Goal: Task Accomplishment & Management: Use online tool/utility

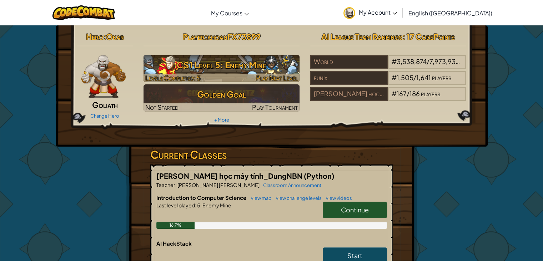
click at [208, 68] on h3 "CS1 Level 5: Enemy Mine" at bounding box center [222, 65] width 156 height 16
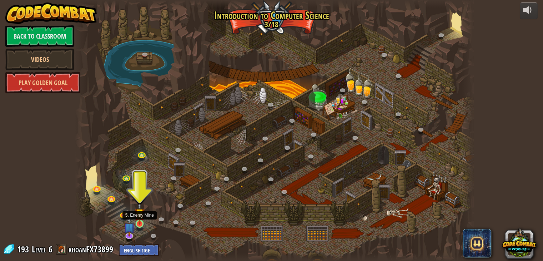
click at [143, 221] on img at bounding box center [140, 213] width 10 height 23
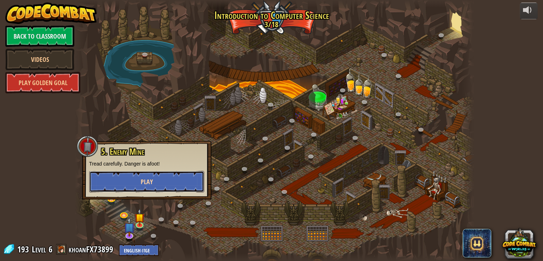
click at [158, 176] on button "Play" at bounding box center [146, 181] width 115 height 21
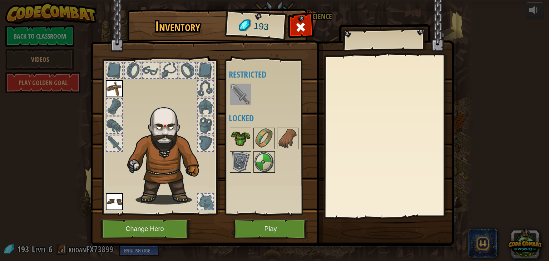
click at [242, 138] on img at bounding box center [240, 138] width 20 height 20
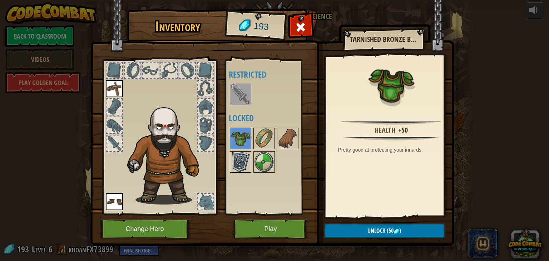
click at [242, 156] on img at bounding box center [240, 162] width 20 height 20
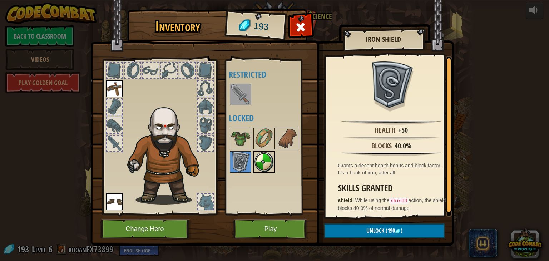
click at [260, 159] on img at bounding box center [264, 162] width 20 height 20
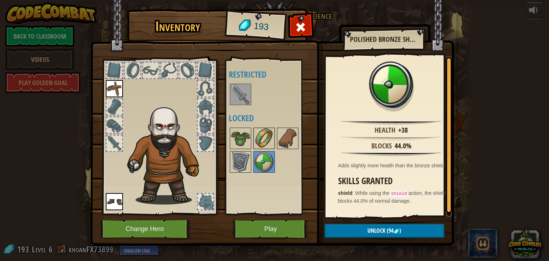
click at [268, 137] on img at bounding box center [264, 138] width 20 height 20
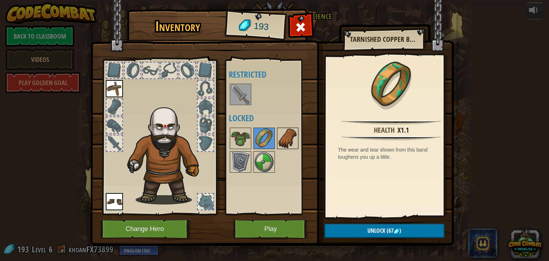
click at [288, 139] on img at bounding box center [288, 138] width 20 height 20
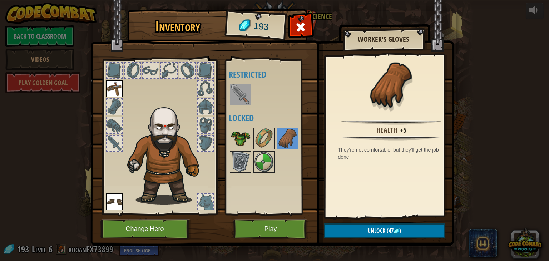
click at [245, 138] on img at bounding box center [240, 138] width 20 height 20
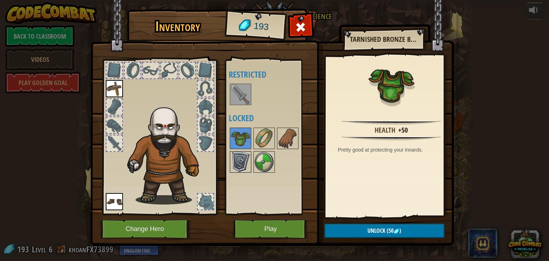
click at [243, 155] on img at bounding box center [240, 162] width 20 height 20
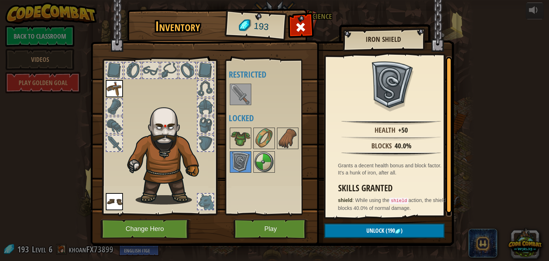
click at [110, 106] on div at bounding box center [114, 107] width 16 height 16
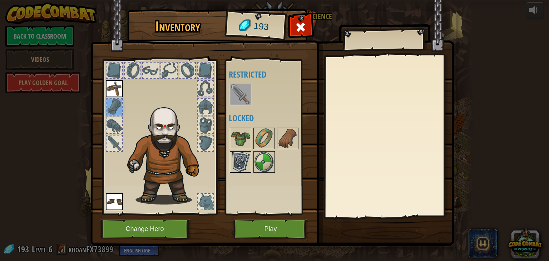
click at [237, 161] on img at bounding box center [240, 162] width 20 height 20
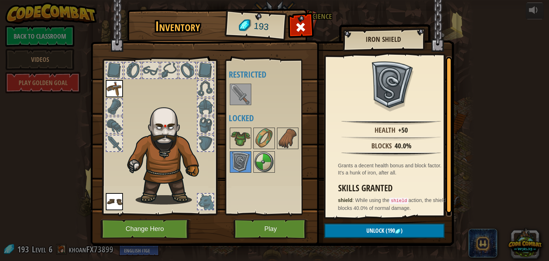
click at [200, 140] on div at bounding box center [206, 143] width 16 height 16
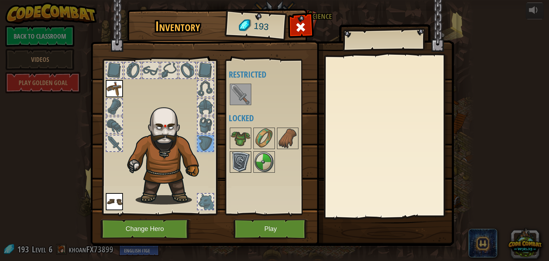
click at [237, 165] on img at bounding box center [240, 162] width 20 height 20
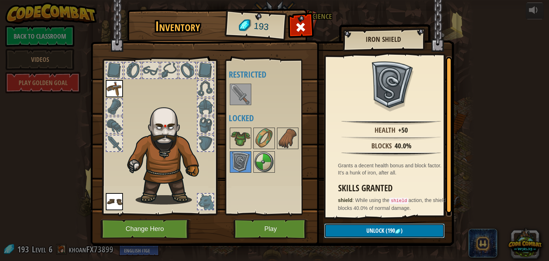
click at [384, 231] on span "(190" at bounding box center [389, 230] width 11 height 8
click at [237, 164] on img at bounding box center [240, 162] width 20 height 20
click at [242, 163] on img at bounding box center [240, 162] width 20 height 20
click at [389, 233] on span "(190" at bounding box center [389, 230] width 11 height 8
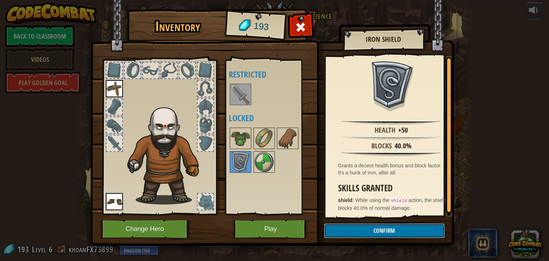
click at [389, 233] on button "Confirm" at bounding box center [384, 230] width 120 height 15
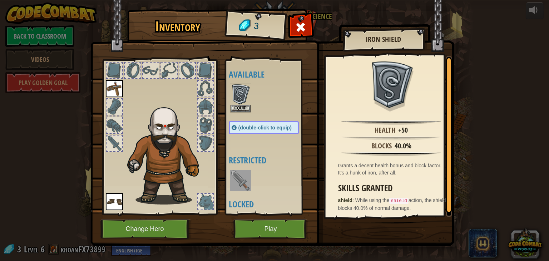
click at [242, 184] on img at bounding box center [240, 180] width 20 height 20
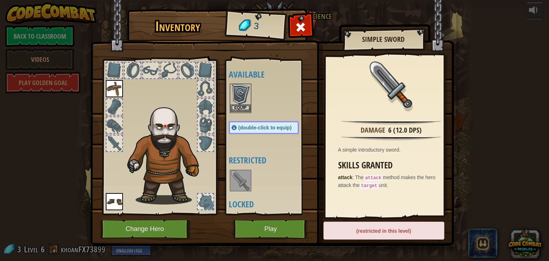
click at [247, 102] on img at bounding box center [240, 94] width 20 height 20
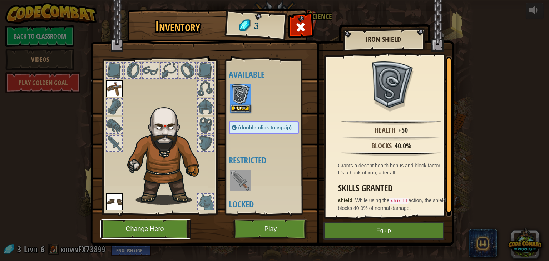
click at [165, 236] on button "Change Hero" at bounding box center [145, 229] width 91 height 20
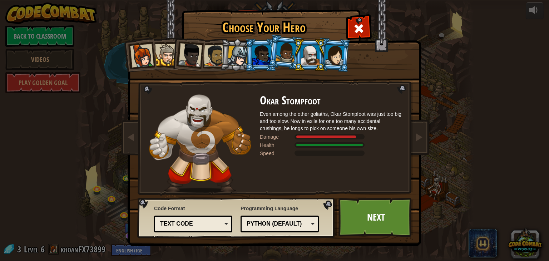
click at [181, 56] on div at bounding box center [190, 55] width 24 height 24
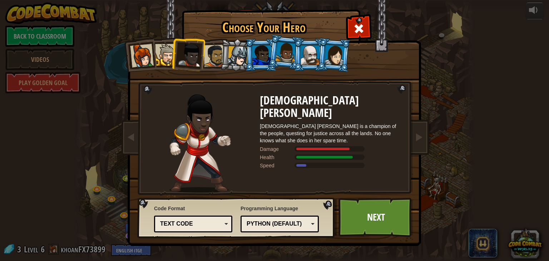
click at [259, 58] on div at bounding box center [261, 54] width 19 height 19
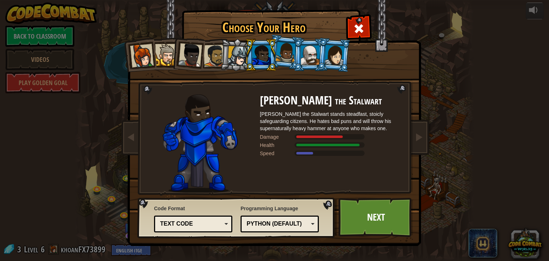
click at [287, 57] on div at bounding box center [285, 52] width 20 height 21
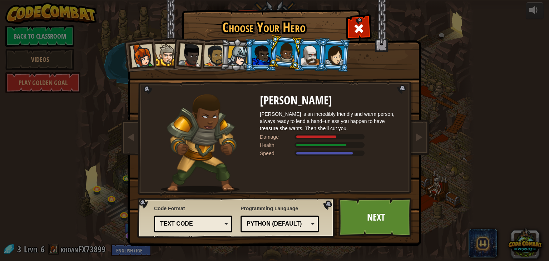
click at [313, 55] on div at bounding box center [310, 54] width 19 height 19
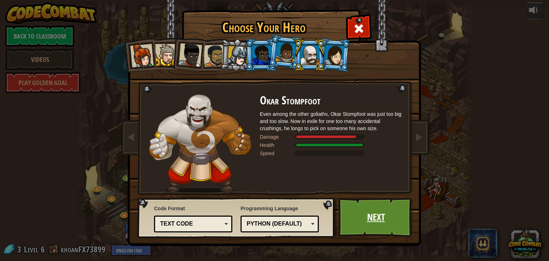
click at [371, 220] on link "Next" at bounding box center [375, 217] width 75 height 39
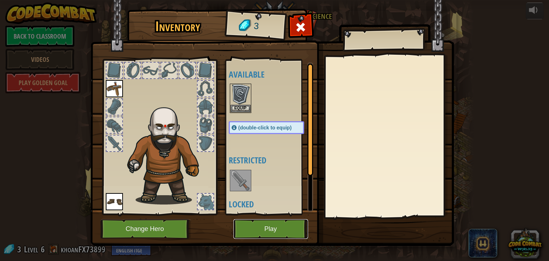
click at [278, 232] on button "Play" at bounding box center [270, 229] width 75 height 20
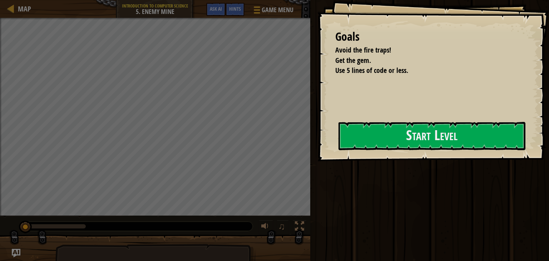
click at [409, 115] on div "Goals Avoid the fire traps! Get the gem. Use 5 lines of code or less. Start Lev…" at bounding box center [432, 80] width 231 height 161
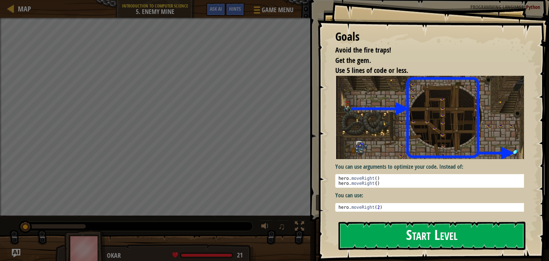
click at [414, 221] on button "Start Level" at bounding box center [431, 235] width 187 height 28
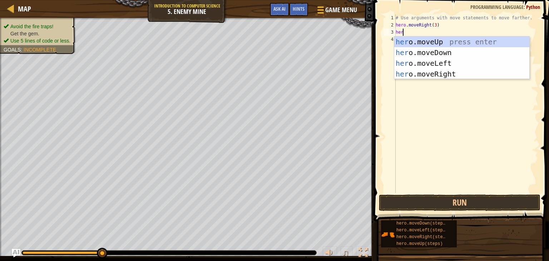
scroll to position [3, 0]
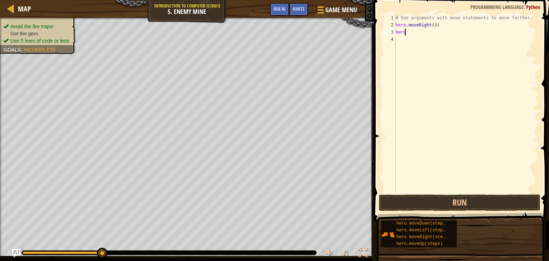
type textarea "hero."
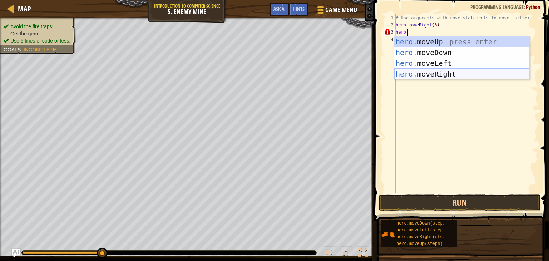
click at [438, 70] on div "hero. moveUp press enter hero. moveDown press enter hero. moveLeft press enter …" at bounding box center [461, 68] width 135 height 64
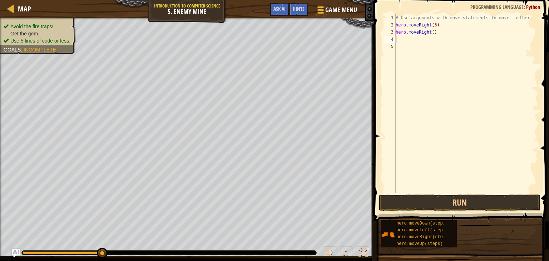
scroll to position [3, 0]
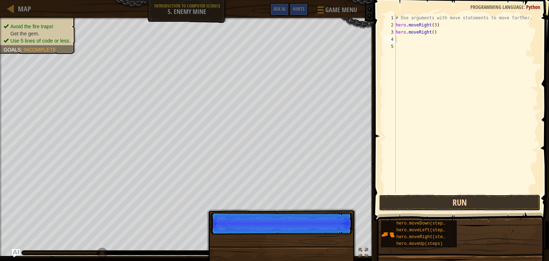
click at [448, 208] on button "Run" at bounding box center [459, 202] width 161 height 16
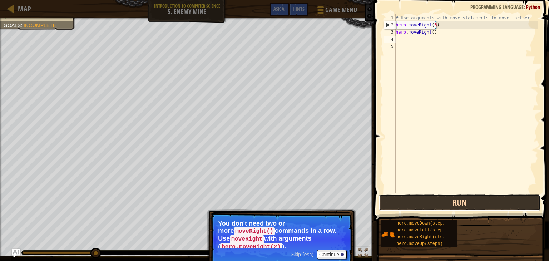
click at [422, 202] on button "Run" at bounding box center [459, 202] width 161 height 16
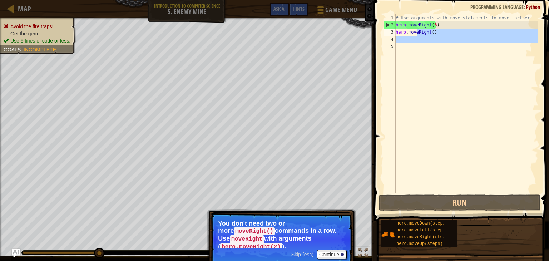
drag, startPoint x: 416, startPoint y: 41, endPoint x: 417, endPoint y: 33, distance: 9.0
click at [417, 33] on div "# Use arguments with move statements to move farther. hero . moveRight ( 3 ) he…" at bounding box center [466, 110] width 144 height 193
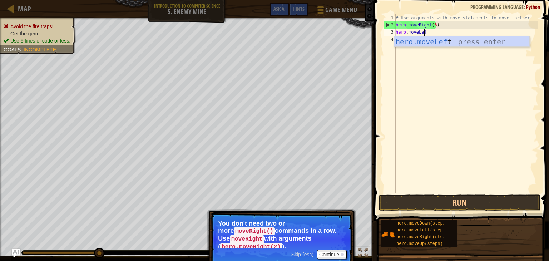
scroll to position [3, 2]
type textarea "hero.moveLef"
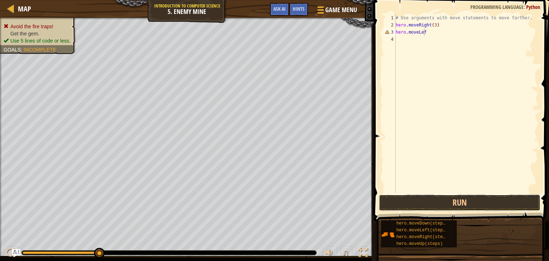
click at [379, 194] on button "Run" at bounding box center [459, 202] width 161 height 16
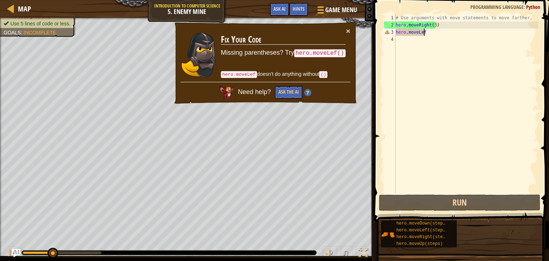
type textarea "hero.moveLeft"
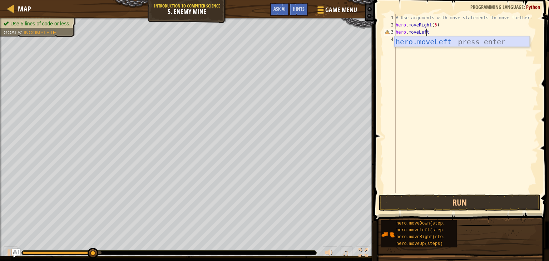
click at [445, 42] on div "hero.moveLeft press enter" at bounding box center [461, 52] width 135 height 32
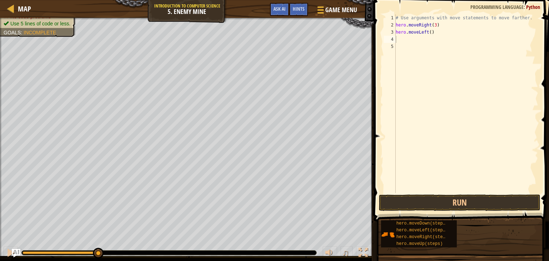
click at [426, 212] on span at bounding box center [462, 100] width 181 height 242
click at [423, 204] on button "Run" at bounding box center [459, 202] width 161 height 16
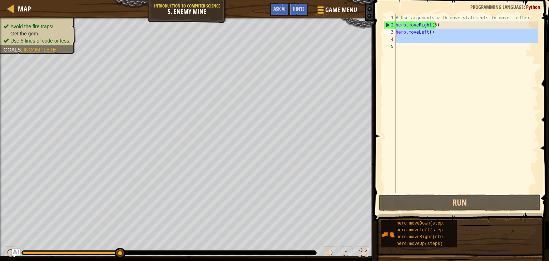
drag, startPoint x: 416, startPoint y: 43, endPoint x: 395, endPoint y: 34, distance: 23.2
click at [395, 34] on div "1 2 3 4 5 # Use arguments with move statements to move farther. hero . moveRigh…" at bounding box center [460, 103] width 156 height 179
type textarea "hero.moveLeft()"
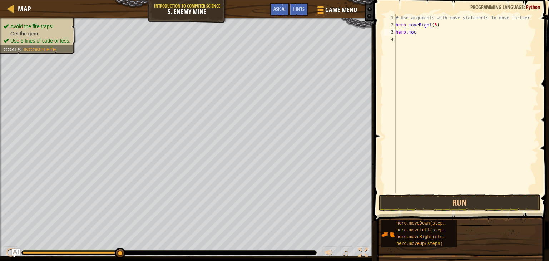
scroll to position [3, 1]
type textarea "hero.mov"
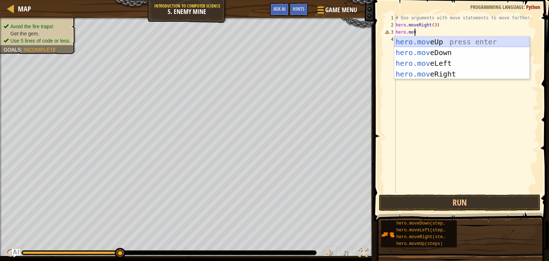
click at [420, 41] on div "hero.mov eUp press enter hero.mov eDown press enter hero.mov eLeft press enter …" at bounding box center [461, 68] width 135 height 64
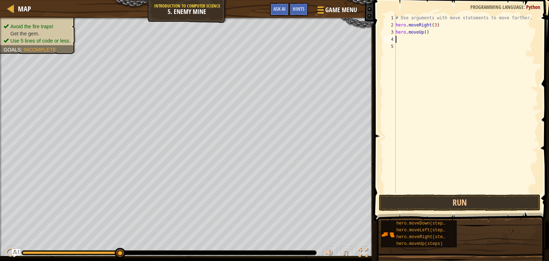
type textarea "he"
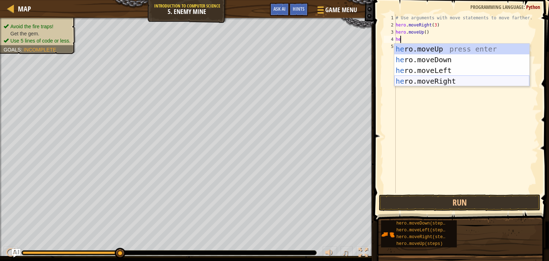
click at [430, 82] on div "he ro.moveUp press enter he ro.moveDown press enter he ro.moveLeft press enter …" at bounding box center [461, 76] width 135 height 64
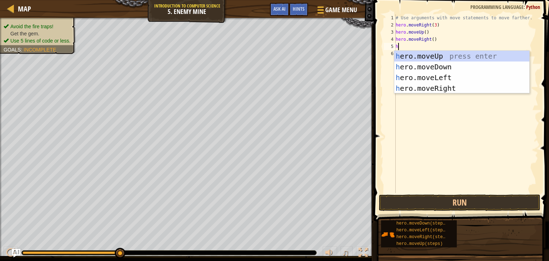
type textarea "her"
click at [415, 89] on div "her o.moveUp press enter her o.moveDown press enter her o.moveLeft press enter …" at bounding box center [461, 83] width 135 height 64
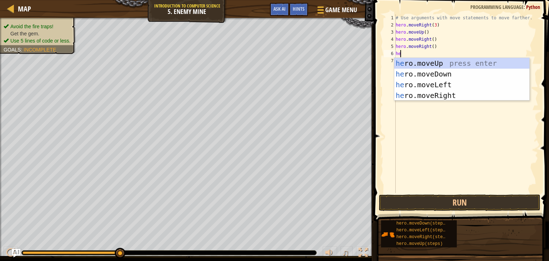
type textarea "hero"
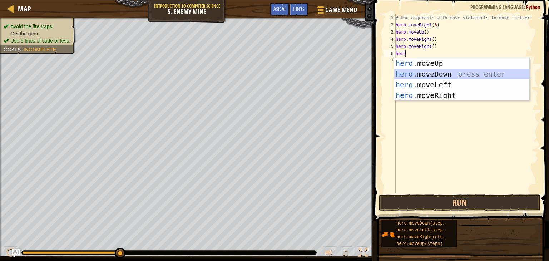
click at [424, 71] on div "hero .moveUp press enter hero .moveDown press enter hero .moveLeft press enter …" at bounding box center [461, 90] width 135 height 64
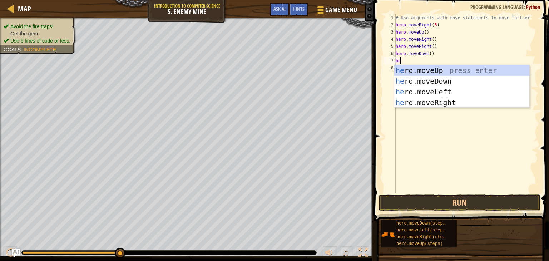
type textarea "her"
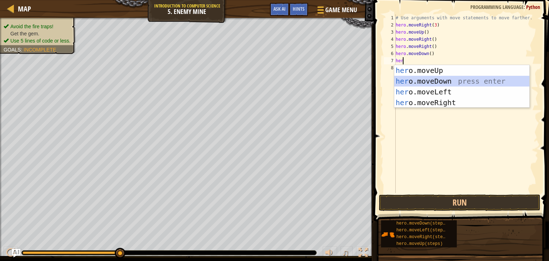
click at [439, 80] on div "her o.moveUp press enter her o.moveDown press enter her o.moveLeft press enter …" at bounding box center [461, 97] width 135 height 64
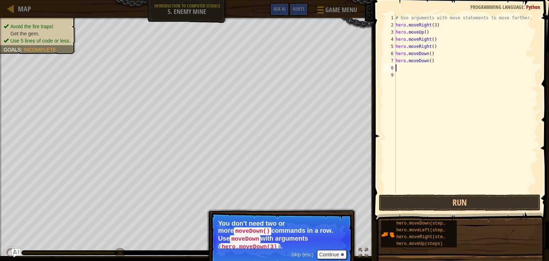
click at [429, 59] on div "# Use arguments with move statements to move farther. hero . moveRight ( 3 ) he…" at bounding box center [466, 110] width 144 height 193
click at [327, 250] on button "Continue" at bounding box center [332, 254] width 30 height 9
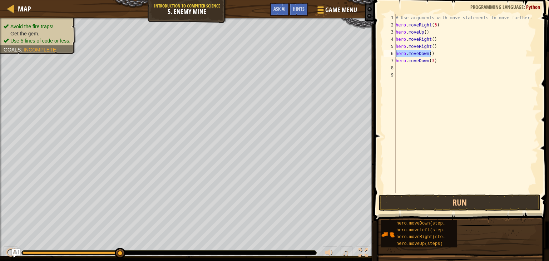
drag, startPoint x: 437, startPoint y: 53, endPoint x: 394, endPoint y: 54, distance: 42.9
click at [394, 54] on div "hero.moveDown(3) 1 2 3 4 5 6 7 8 9 # Use arguments with move statements to move…" at bounding box center [460, 103] width 156 height 179
type textarea "hero.moveDown()"
type textarea "hero.moveRight()"
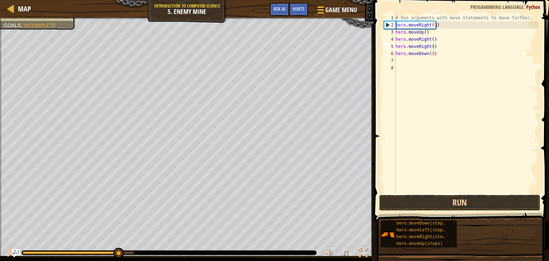
click at [432, 208] on button "Run" at bounding box center [459, 202] width 161 height 16
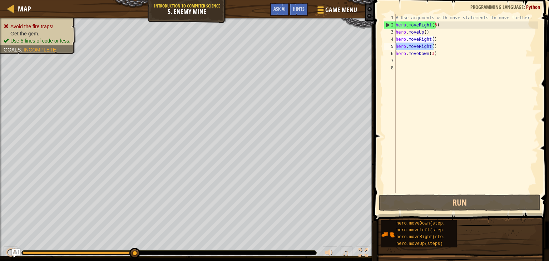
drag, startPoint x: 437, startPoint y: 46, endPoint x: 393, endPoint y: 46, distance: 44.3
click at [393, 46] on div "hero.moveRight() 1 2 3 4 5 6 7 8 # Use arguments with move statements to move f…" at bounding box center [460, 103] width 156 height 179
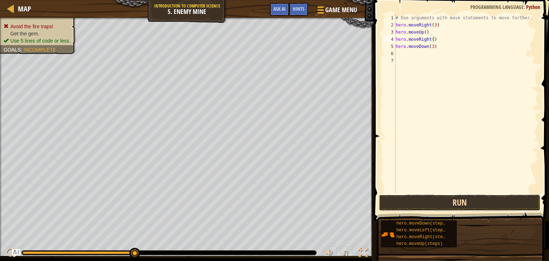
click at [445, 202] on button "Run" at bounding box center [459, 202] width 161 height 16
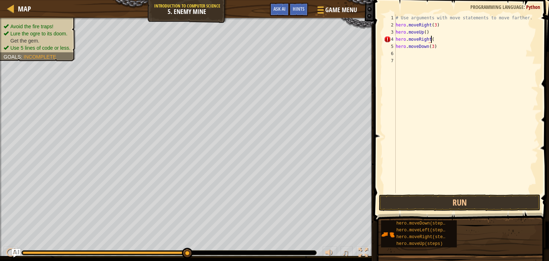
scroll to position [3, 3]
type textarea "hero.moveRight()"
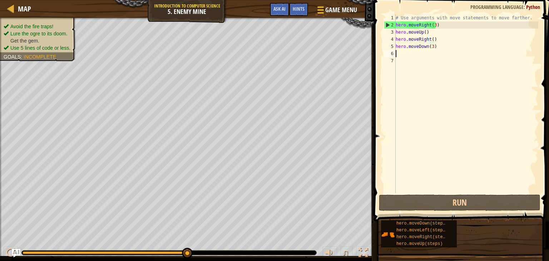
click at [404, 57] on div "# Use arguments with move statements to move farther. hero . moveRight ( 3 ) he…" at bounding box center [466, 110] width 144 height 193
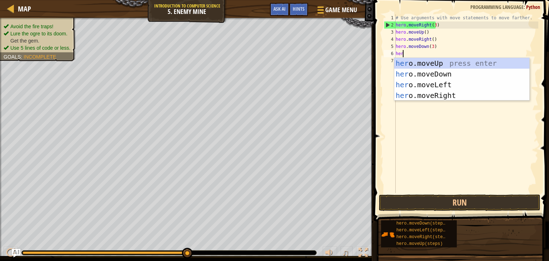
type textarea "hero"
click at [428, 95] on div "hero .moveUp press enter hero .moveDown press enter hero .moveLeft press enter …" at bounding box center [461, 90] width 135 height 64
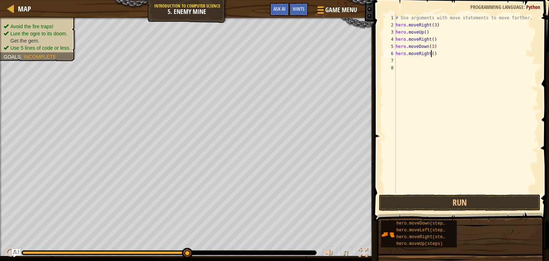
click at [430, 56] on div "# Use arguments with move statements to move farther. hero . moveRight ( 3 ) he…" at bounding box center [466, 110] width 144 height 193
type textarea "hero.moveRight(2)"
click at [460, 206] on button "Run" at bounding box center [459, 202] width 161 height 16
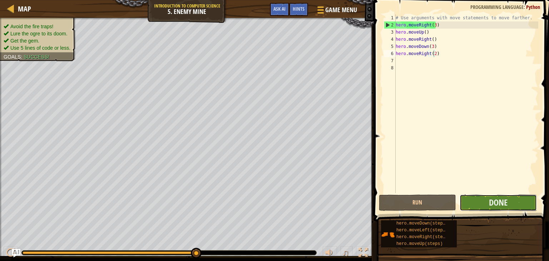
click at [511, 202] on button "Done" at bounding box center [497, 202] width 77 height 16
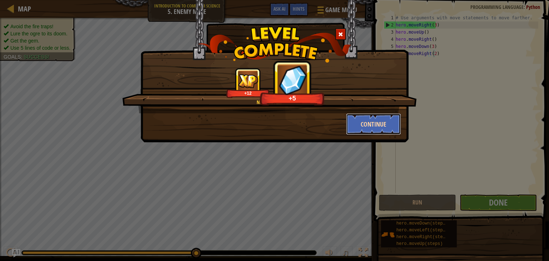
click at [362, 122] on button "Continue" at bounding box center [373, 123] width 55 height 21
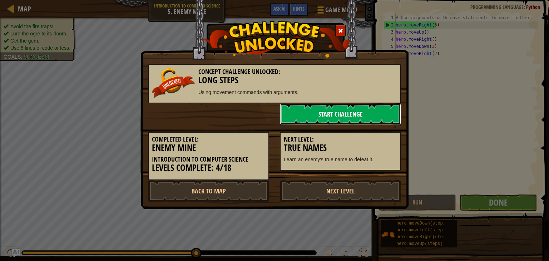
click at [343, 112] on link "Start Challenge" at bounding box center [340, 113] width 121 height 21
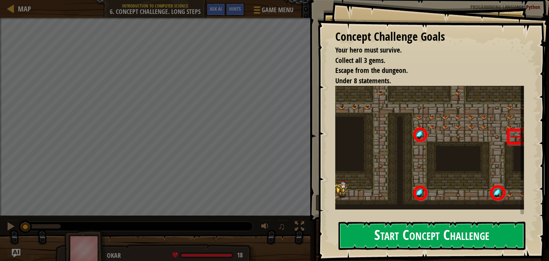
click at [417, 221] on button "Start Concept Challenge" at bounding box center [431, 235] width 187 height 28
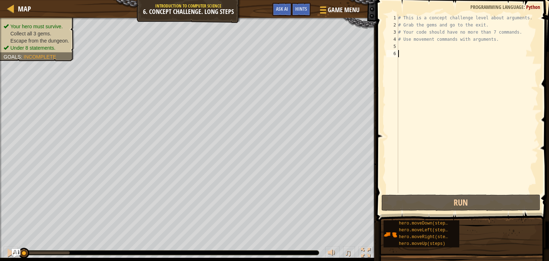
scroll to position [3, 0]
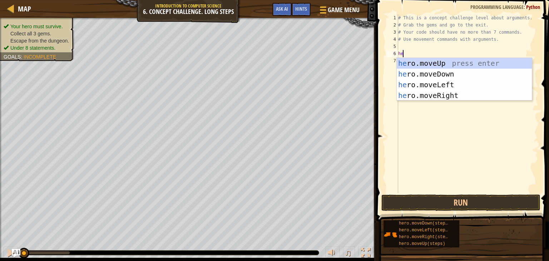
type textarea "h"
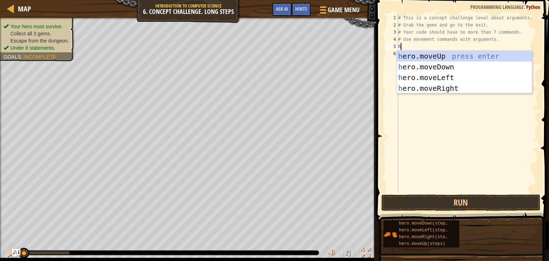
type textarea "he"
click at [432, 86] on div "he ro.moveUp press enter he ro.moveDown press enter he ro.moveLeft press enter …" at bounding box center [464, 83] width 135 height 64
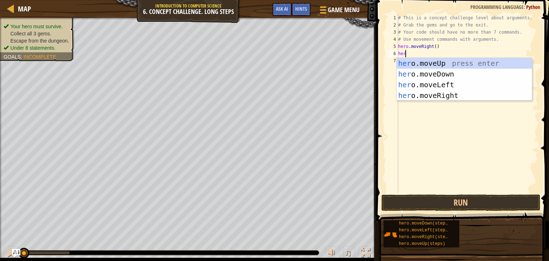
type textarea "hero"
click at [438, 60] on div "hero .moveUp press enter hero .moveDown press enter hero .moveLeft press enter …" at bounding box center [464, 90] width 135 height 64
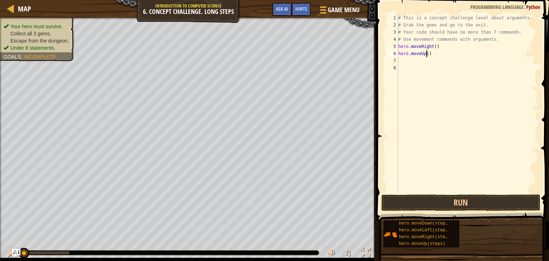
click at [427, 56] on div "# This is a concept challenge level about arguments. # Grab the gems and go to …" at bounding box center [467, 110] width 141 height 193
type textarea "hero.moveUp(3)"
click at [405, 60] on div "# This is a concept challenge level about arguments. # Grab the gems and go to …" at bounding box center [467, 110] width 141 height 193
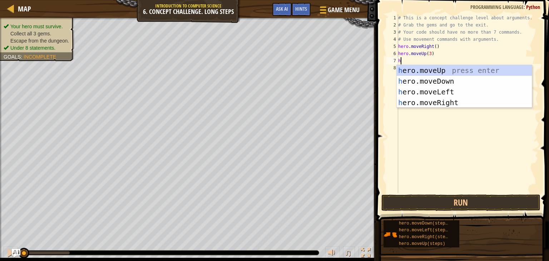
type textarea "he"
click at [440, 98] on div "he ro.moveUp press enter he ro.moveDown press enter he ro.moveLeft press enter …" at bounding box center [464, 97] width 135 height 64
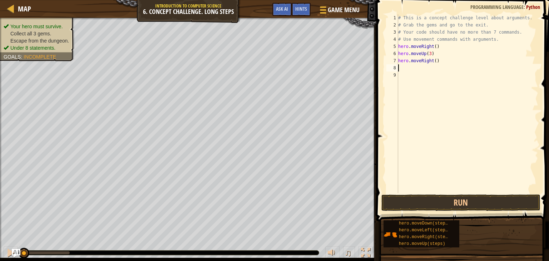
click at [433, 61] on div "# This is a concept challenge level about arguments. # Grab the gems and go to …" at bounding box center [467, 110] width 141 height 193
type textarea "hero.moveRight(2)"
click at [405, 68] on div "# This is a concept challenge level about arguments. # Grab the gems and go to …" at bounding box center [467, 110] width 141 height 193
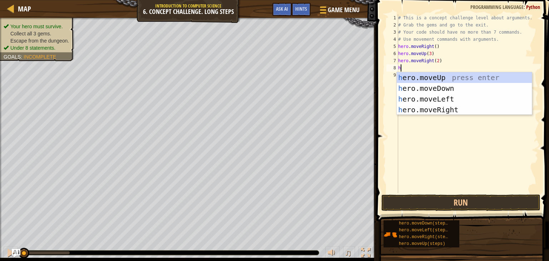
type textarea "he"
click at [424, 90] on div "he ro.moveUp press enter he ro.moveDown press enter he ro.moveLeft press enter …" at bounding box center [464, 104] width 135 height 64
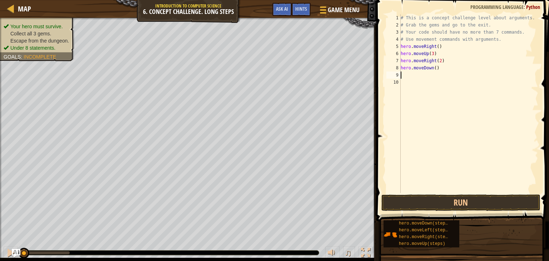
click at [433, 68] on div "# This is a concept challenge level about arguments. # Grab the gems and go to …" at bounding box center [468, 110] width 139 height 193
type textarea "hero.moveDown(3)"
click at [402, 75] on div "# This is a concept challenge level about arguments. # Grab the gems and go to …" at bounding box center [468, 110] width 139 height 193
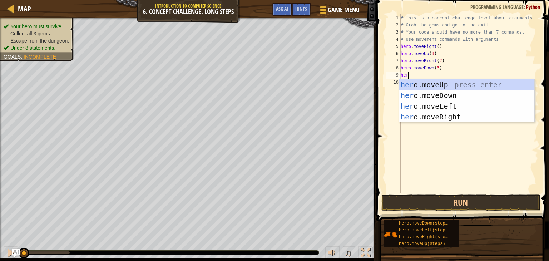
type textarea "hero"
click at [434, 107] on div "hero .moveUp press enter hero .moveDown press enter hero .moveLeft press enter …" at bounding box center [466, 111] width 135 height 64
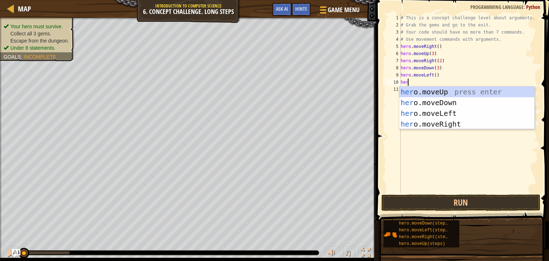
type textarea "hero"
click at [446, 90] on div "hero .moveUp press enter hero .moveDown press enter hero .moveLeft press enter …" at bounding box center [466, 118] width 135 height 64
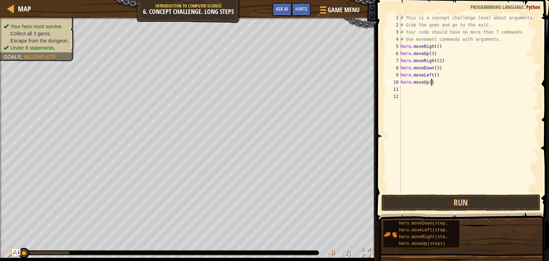
click at [430, 83] on div "# This is a concept challenge level about arguments. # Grab the gems and go to …" at bounding box center [468, 110] width 139 height 193
click at [428, 80] on div "# This is a concept challenge level about arguments. # Grab the gems and go to …" at bounding box center [468, 110] width 139 height 193
type textarea "hero.moveUp(2)"
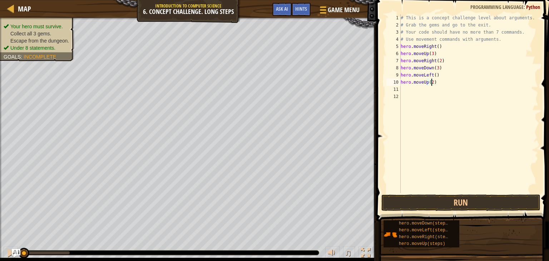
click at [409, 86] on div "# This is a concept challenge level about arguments. # Grab the gems and go to …" at bounding box center [468, 110] width 139 height 193
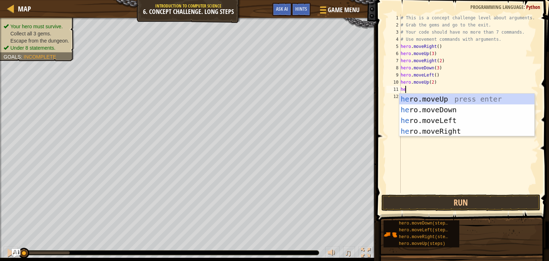
type textarea "hero"
click at [433, 135] on div "hero .moveUp press enter hero .moveDown press enter hero .moveLeft press enter …" at bounding box center [466, 126] width 135 height 64
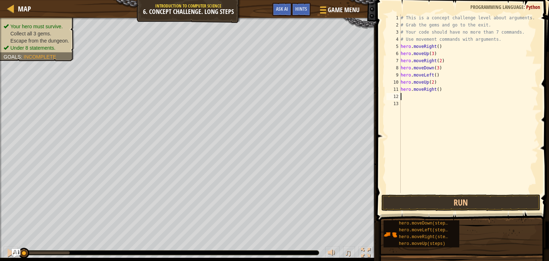
click at [435, 92] on div "# This is a concept challenge level about arguments. # Grab the gems and go to …" at bounding box center [468, 110] width 139 height 193
type textarea "hero.moveRight(3)"
click at [467, 202] on button "Run" at bounding box center [460, 202] width 159 height 16
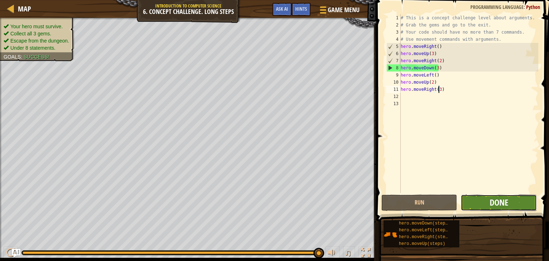
click at [502, 205] on span "Done" at bounding box center [498, 201] width 19 height 11
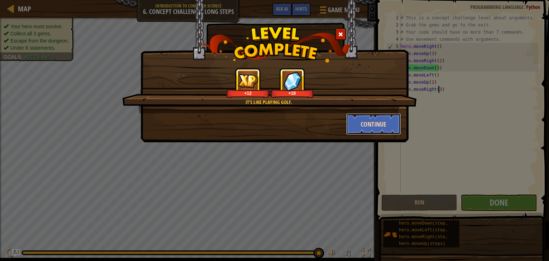
click at [377, 118] on button "Continue" at bounding box center [373, 123] width 55 height 21
